Goal: Feedback & Contribution: Leave review/rating

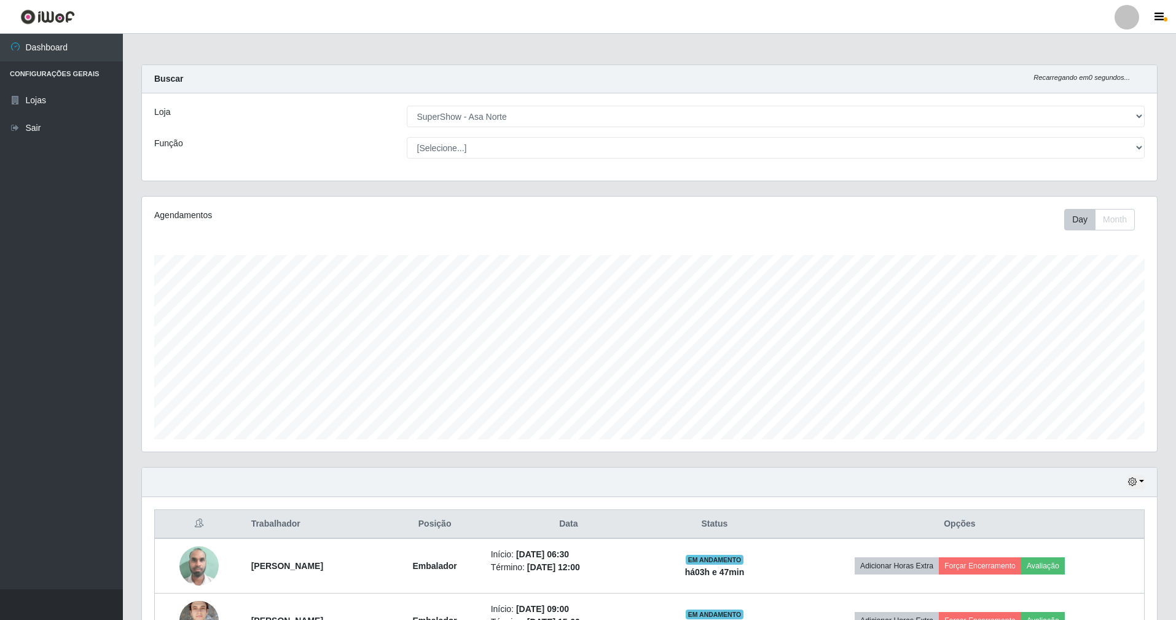
select select "71"
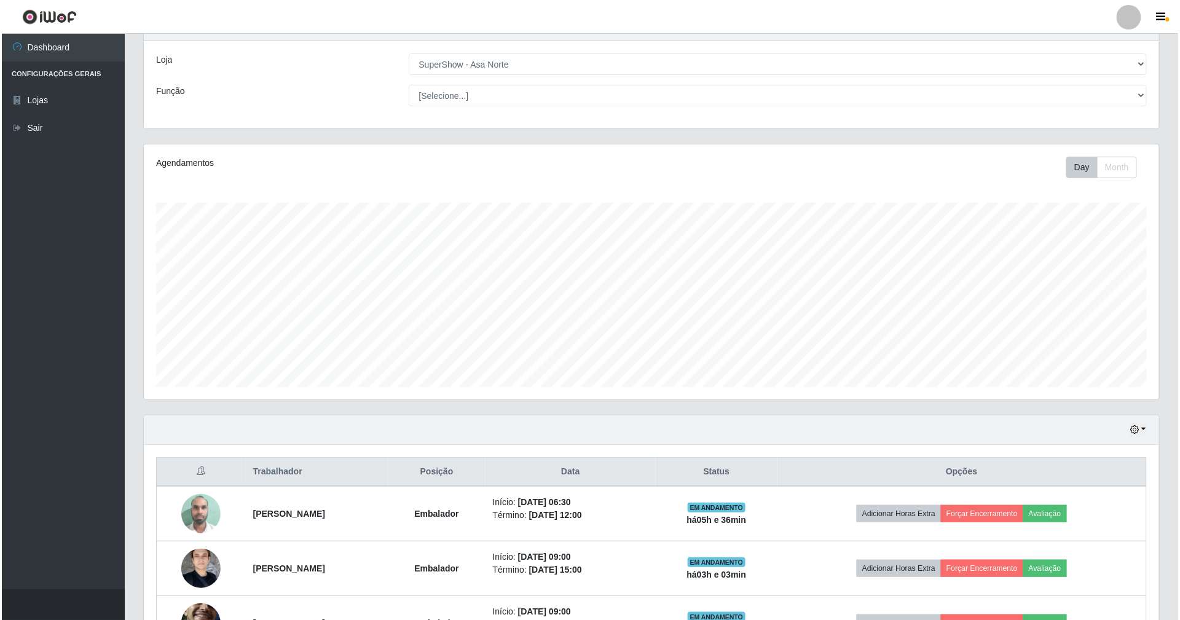
scroll to position [82, 0]
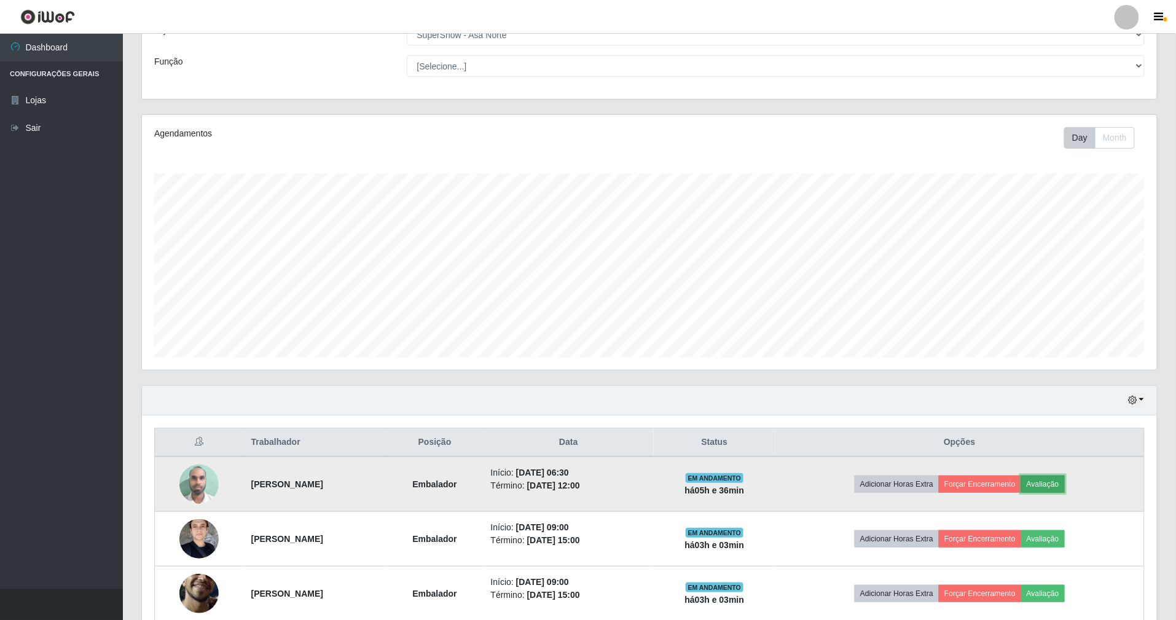
click at [1065, 487] on button "Avaliação" at bounding box center [1044, 484] width 44 height 17
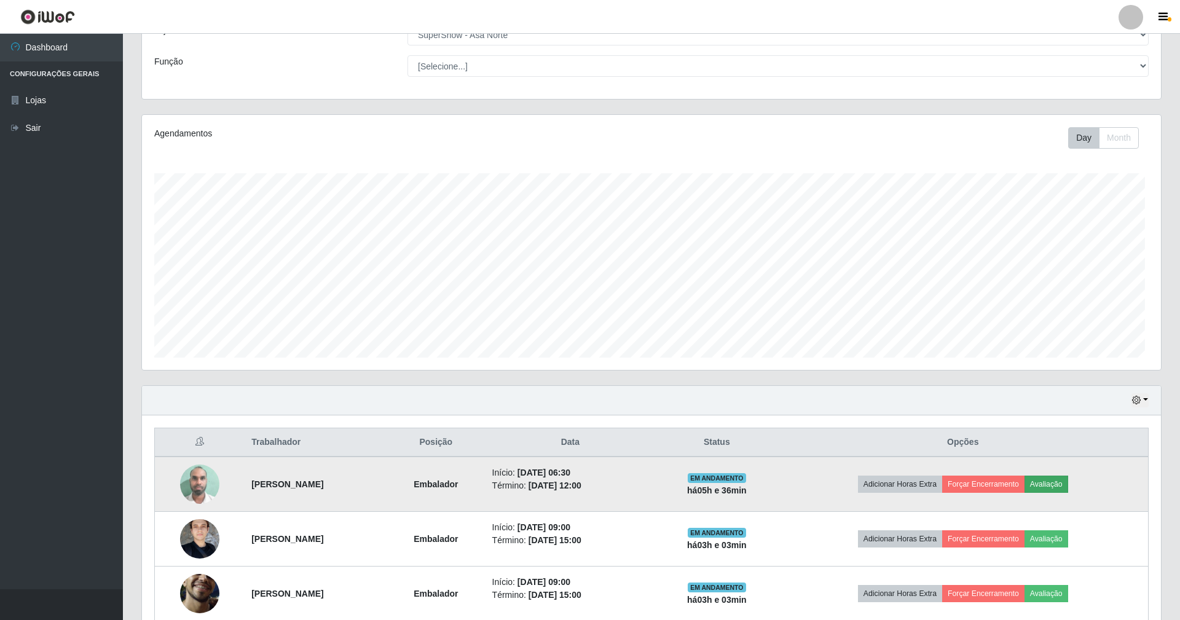
scroll to position [256, 1004]
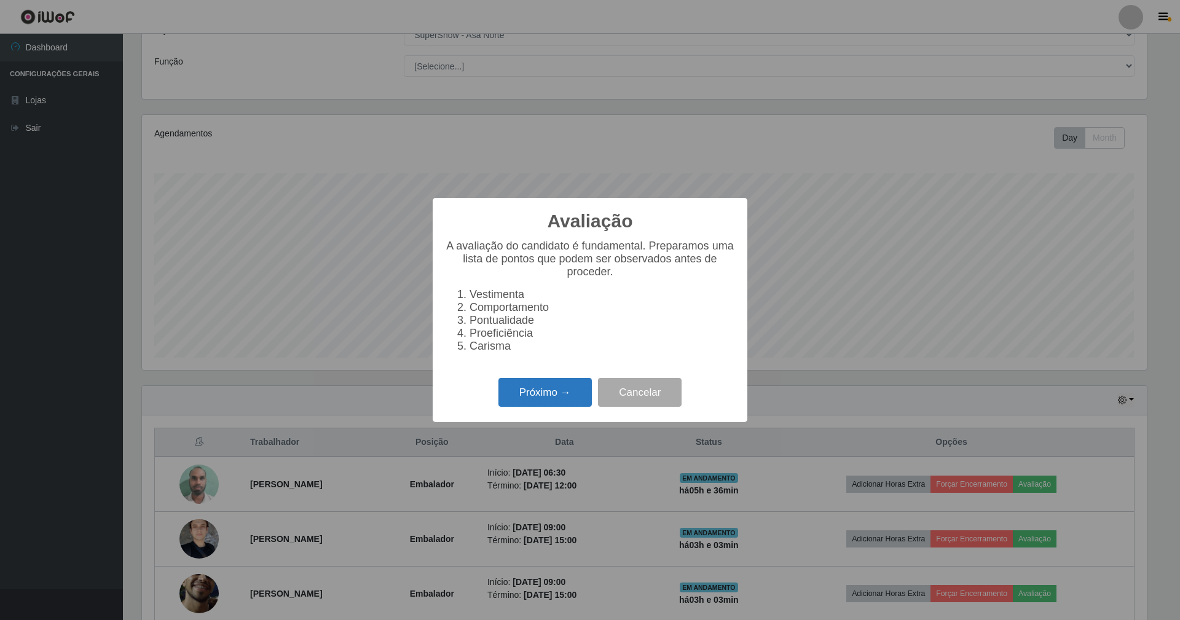
click at [544, 396] on button "Próximo →" at bounding box center [544, 392] width 93 height 29
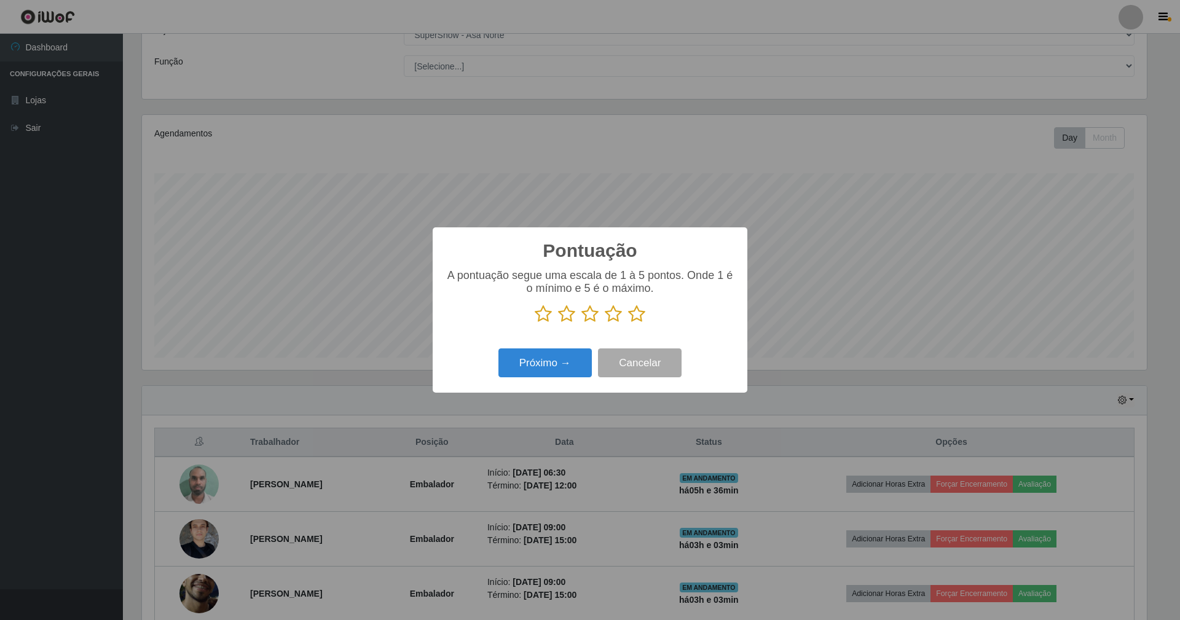
scroll to position [614411, 613662]
click at [635, 317] on icon at bounding box center [636, 314] width 17 height 18
click at [628, 323] on input "radio" at bounding box center [628, 323] width 0 height 0
click at [551, 372] on button "Próximo →" at bounding box center [544, 363] width 93 height 29
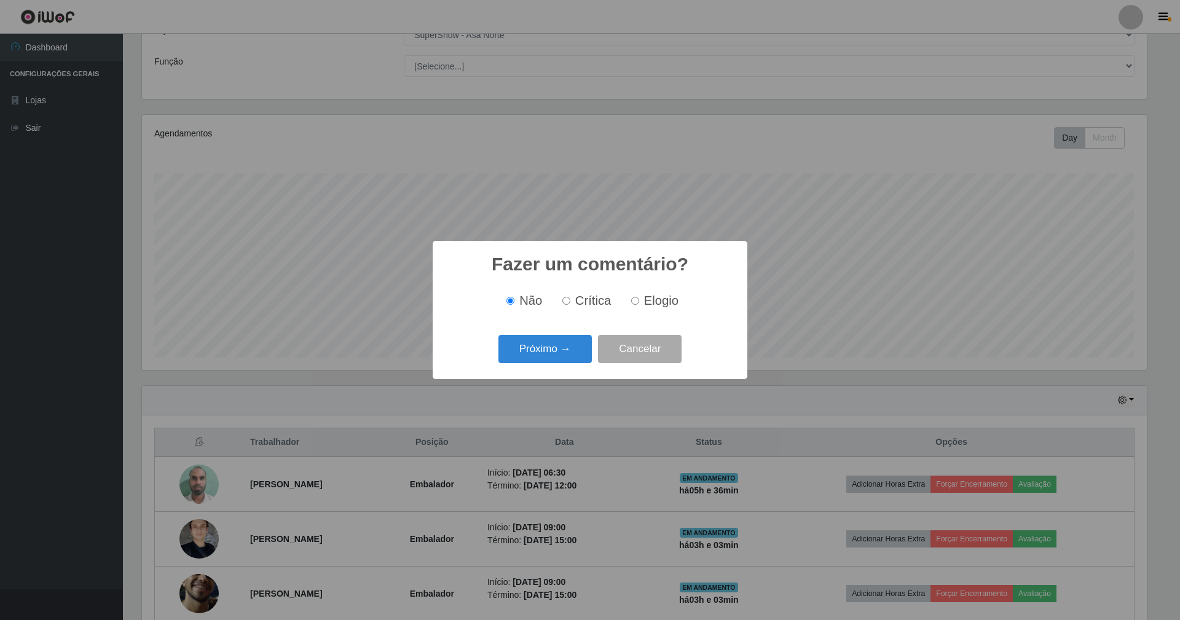
click at [636, 303] on input "Elogio" at bounding box center [635, 301] width 8 height 8
radio input "true"
click at [546, 357] on button "Próximo →" at bounding box center [544, 349] width 93 height 29
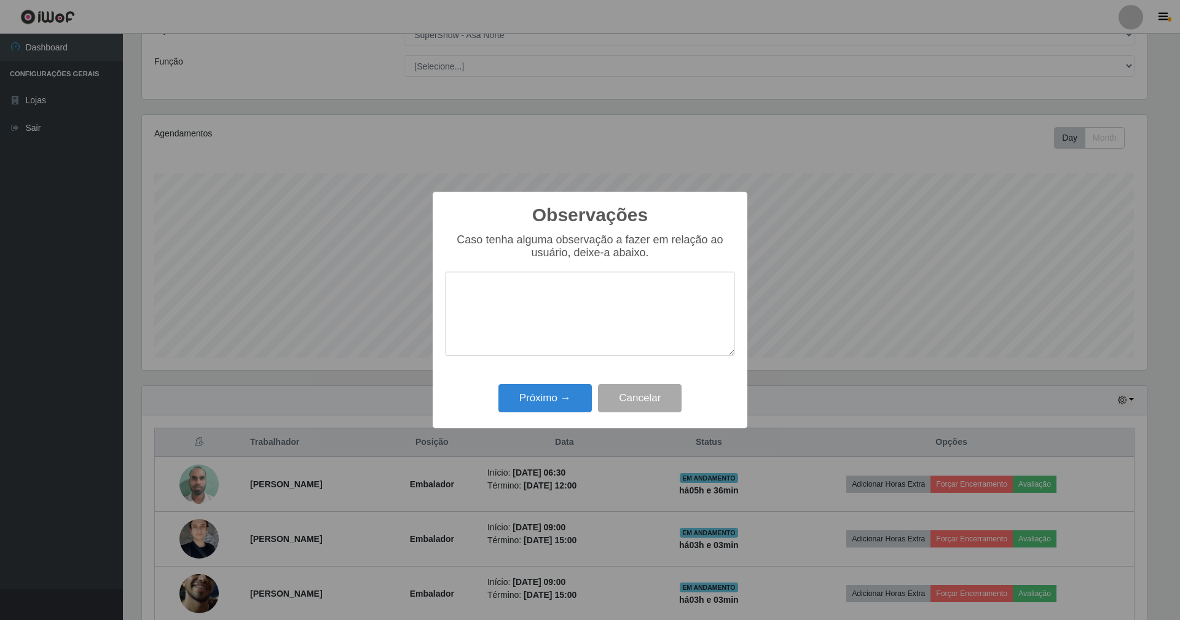
click at [562, 317] on textarea at bounding box center [590, 314] width 290 height 84
type textarea "COLABORADOR PONTUAL"
click at [549, 398] on button "Próximo →" at bounding box center [544, 398] width 93 height 29
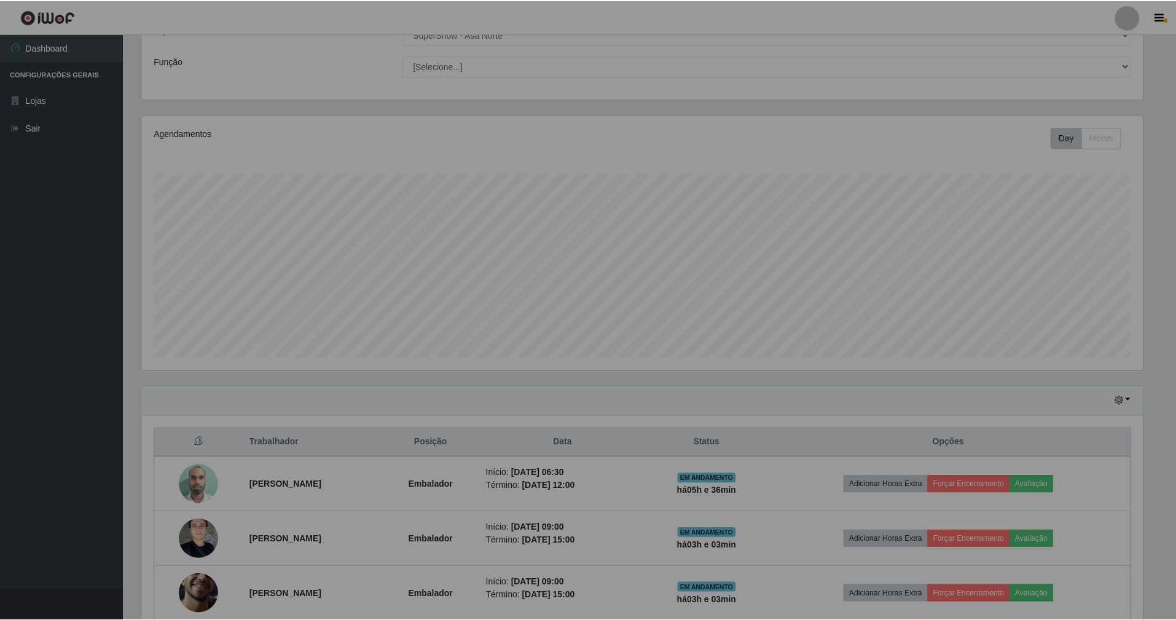
scroll to position [256, 1015]
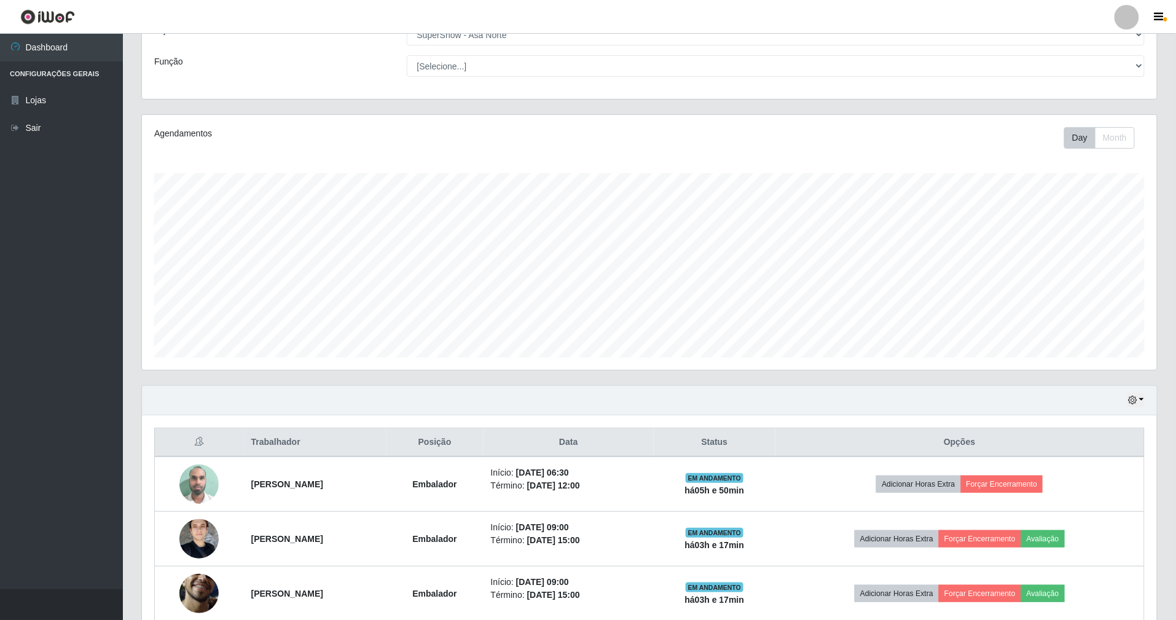
drag, startPoint x: 552, startPoint y: 382, endPoint x: 416, endPoint y: 92, distance: 320.4
click at [416, 92] on div "Loja [Selecione...] SuperShow - Asa Norte Função [Selecione...] ASG ASG + ASG +…" at bounding box center [649, 55] width 1015 height 87
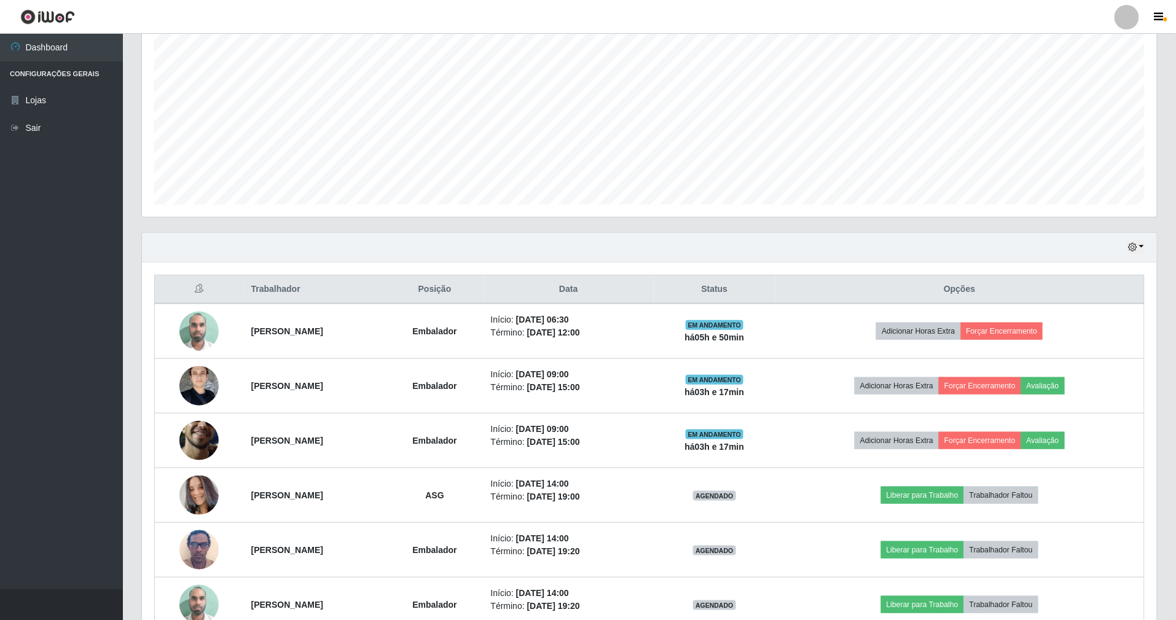
scroll to position [0, 0]
